Goal: Task Accomplishment & Management: Use online tool/utility

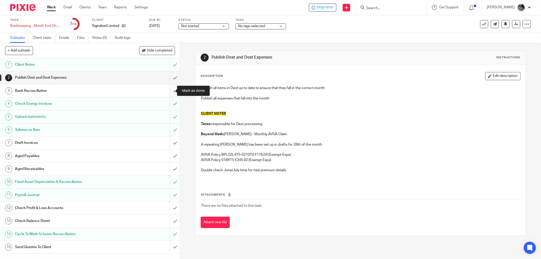
click at [170, 89] on input "submit" at bounding box center [90, 90] width 180 height 13
click at [168, 77] on input "submit" at bounding box center [90, 77] width 180 height 13
click at [170, 141] on input "submit" at bounding box center [90, 142] width 180 height 13
drag, startPoint x: 169, startPoint y: 153, endPoint x: 170, endPoint y: 168, distance: 14.5
click at [169, 155] on input "submit" at bounding box center [90, 156] width 180 height 13
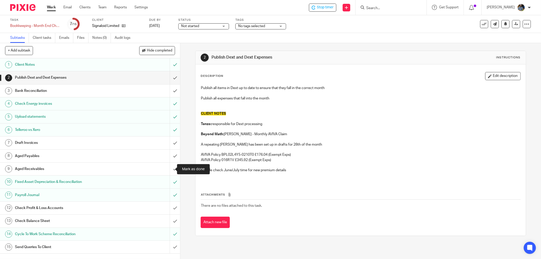
drag, startPoint x: 170, startPoint y: 168, endPoint x: 157, endPoint y: 170, distance: 13.4
click at [170, 168] on input "submit" at bounding box center [90, 169] width 180 height 13
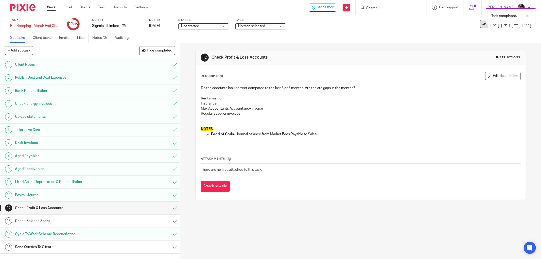
click at [481, 25] on icon at bounding box center [483, 24] width 5 height 5
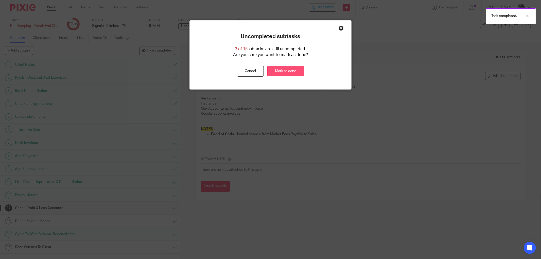
click at [290, 74] on link "Mark as done" at bounding box center [285, 71] width 37 height 11
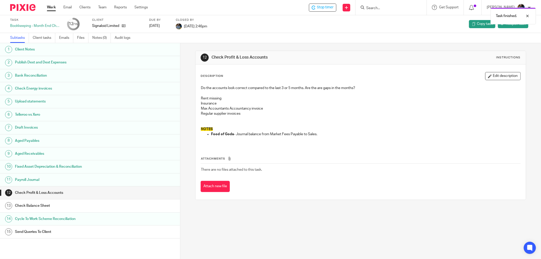
click at [331, 5] on div "Task finished." at bounding box center [403, 14] width 265 height 19
click at [329, 10] on span "Stop timer" at bounding box center [325, 7] width 17 height 5
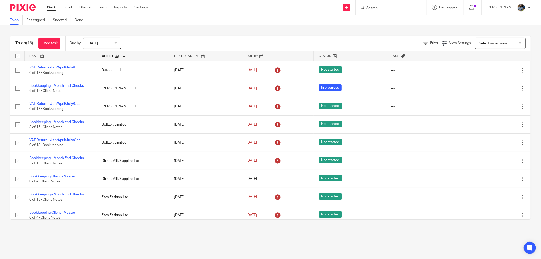
scroll to position [100, 0]
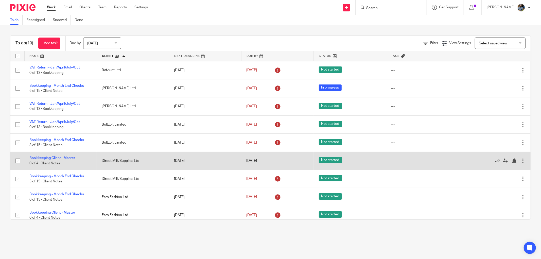
click at [495, 160] on icon at bounding box center [497, 160] width 5 height 5
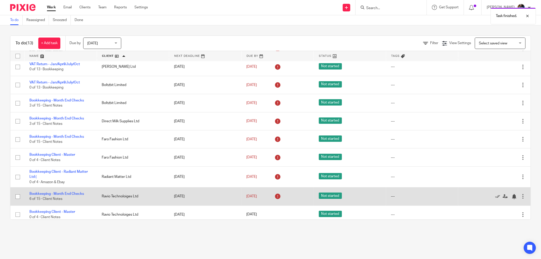
scroll to position [64, 0]
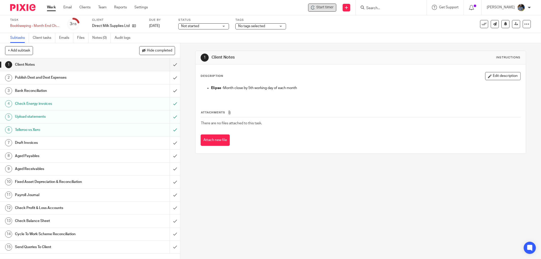
click at [327, 8] on span "Start timer" at bounding box center [324, 7] width 17 height 5
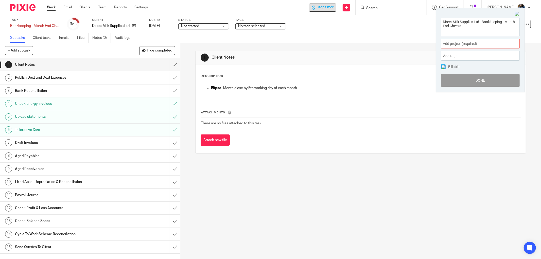
click at [474, 39] on div "Add project (required) :" at bounding box center [480, 44] width 79 height 10
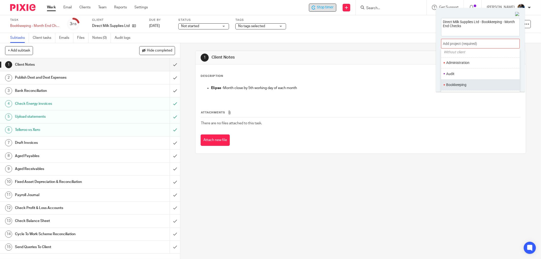
scroll to position [28, 0]
click at [463, 74] on li "Bookkeeping" at bounding box center [479, 74] width 66 height 5
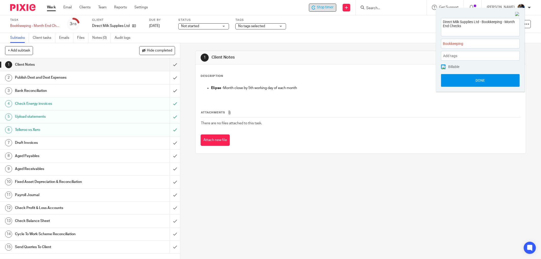
click at [479, 81] on button "Done" at bounding box center [480, 80] width 79 height 13
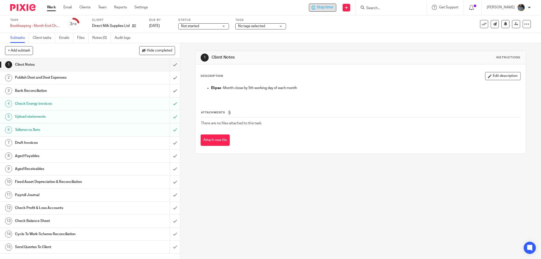
click at [324, 27] on div "Task Bookkeeping - Month End Checks Save Bookkeeping - Month End Checks 3 /15 C…" at bounding box center [227, 24] width 434 height 12
